Goal: Navigation & Orientation: Find specific page/section

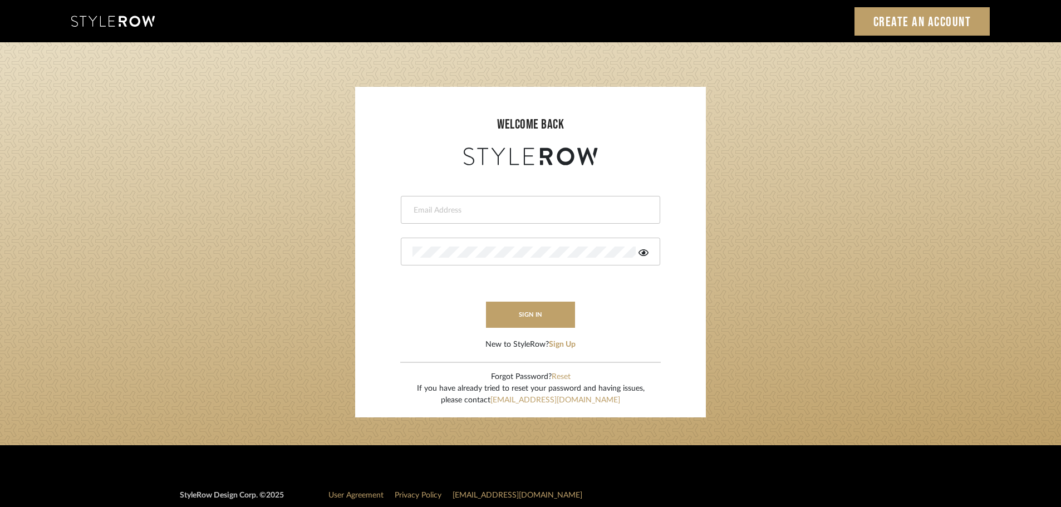
click at [431, 209] on input "email" at bounding box center [529, 210] width 233 height 11
type input "[DOMAIN_NAME][EMAIL_ADDRESS][DOMAIN_NAME]"
click at [523, 310] on button "sign in" at bounding box center [530, 315] width 89 height 26
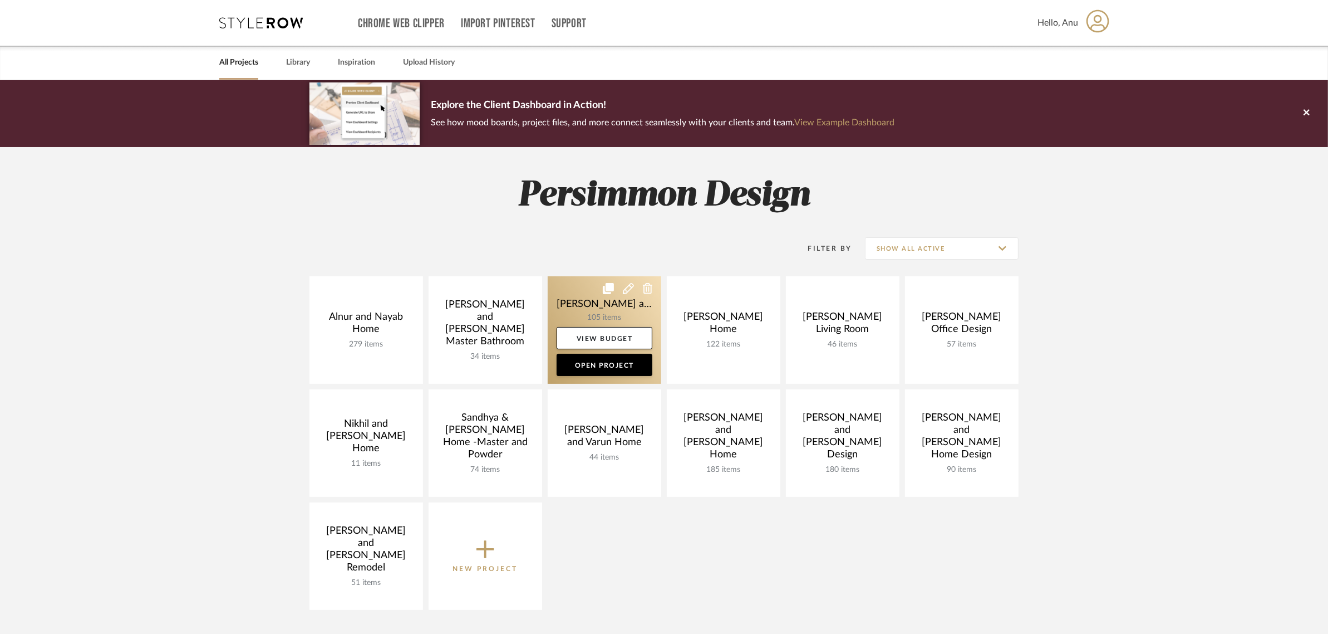
click at [582, 307] on link at bounding box center [605, 329] width 114 height 107
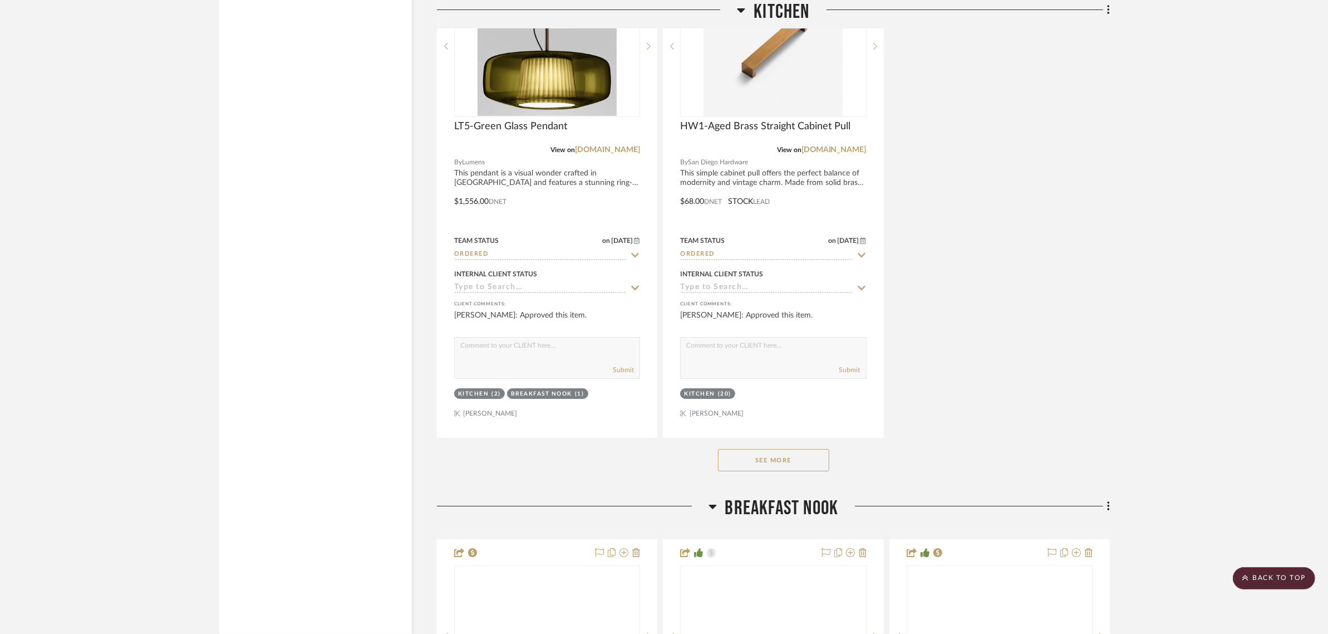
scroll to position [5219, 0]
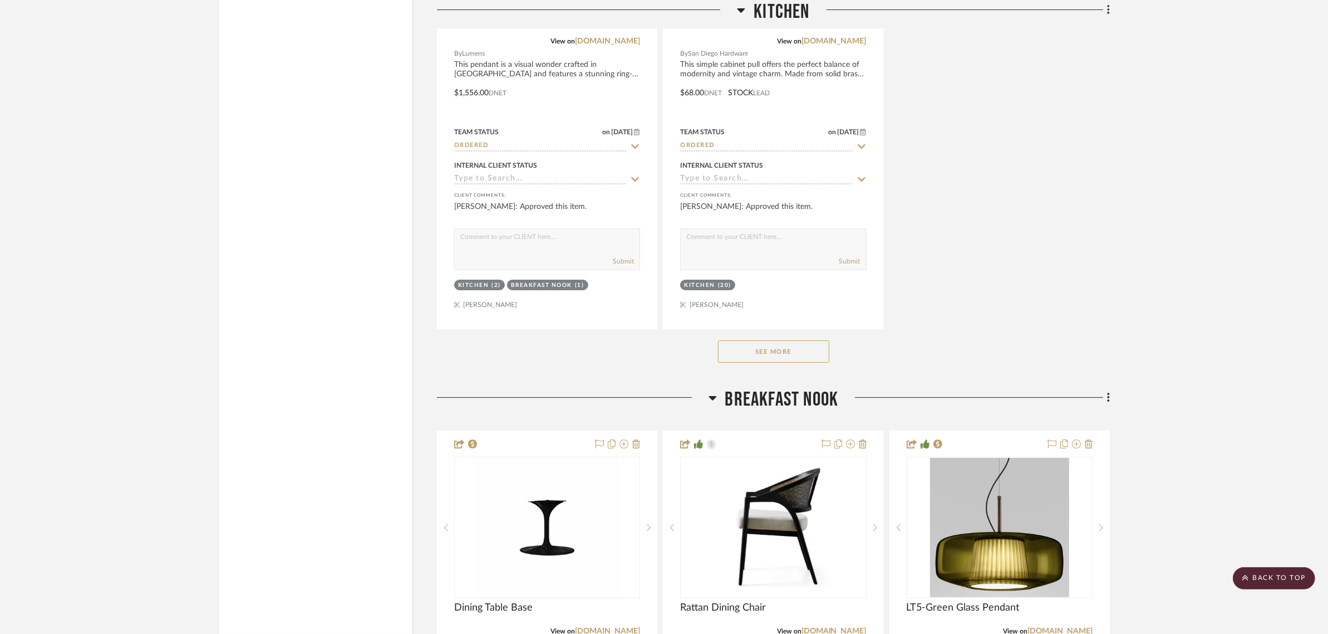
click at [780, 340] on button "See More" at bounding box center [773, 351] width 111 height 22
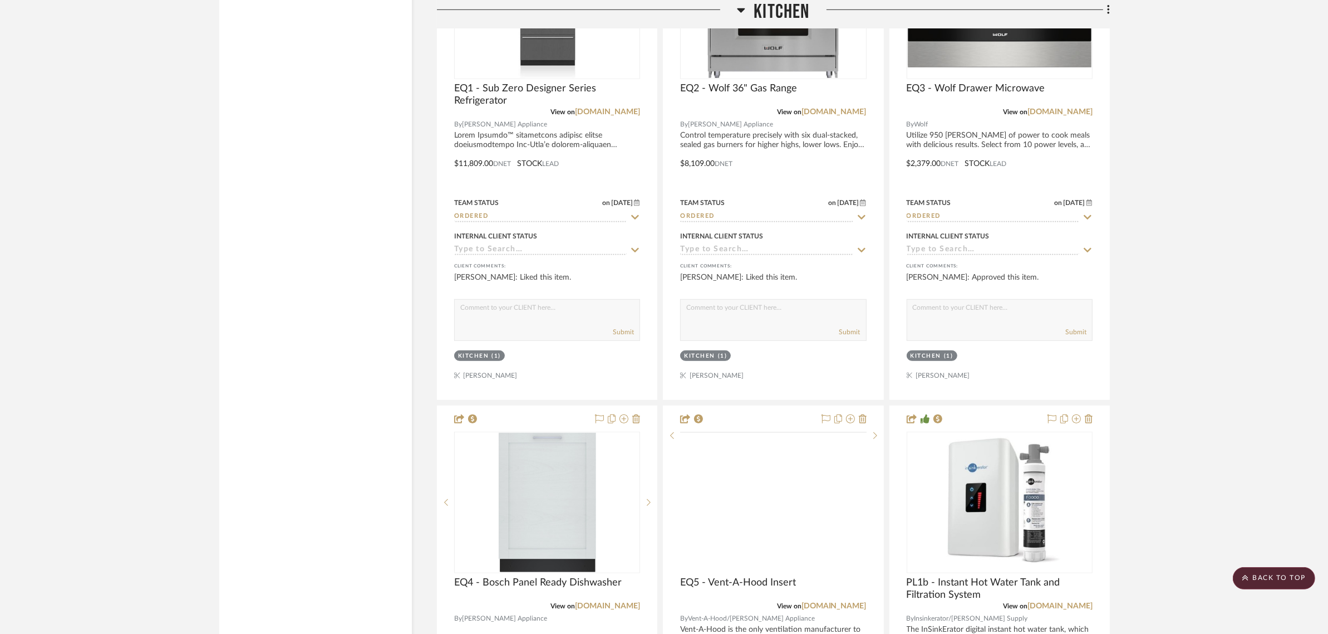
scroll to position [6332, 0]
